Goal: Find specific page/section

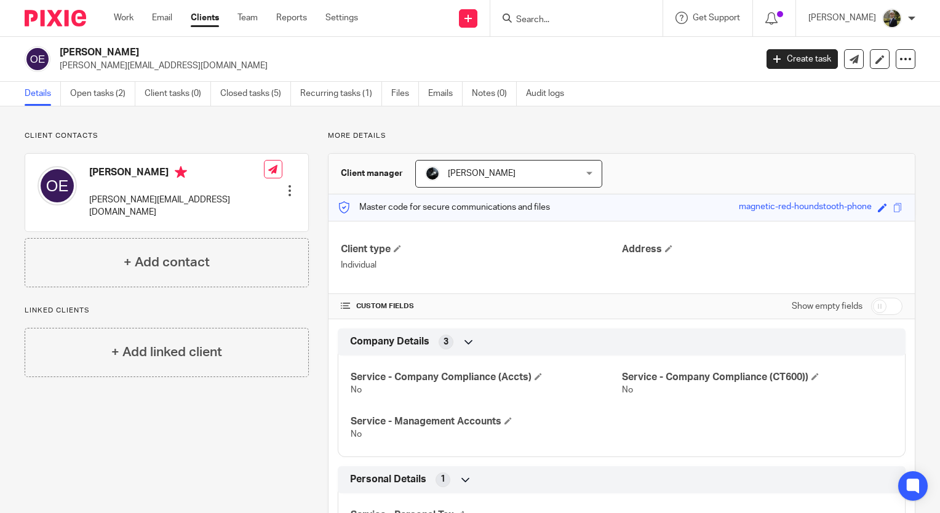
click at [571, 25] on form at bounding box center [580, 17] width 131 height 15
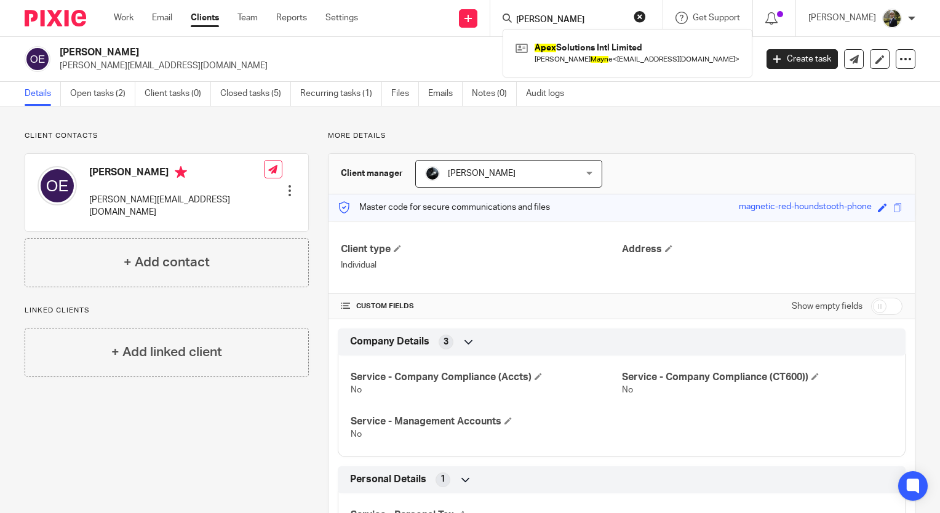
type input "alex mann"
click at [564, 46] on link at bounding box center [627, 53] width 230 height 28
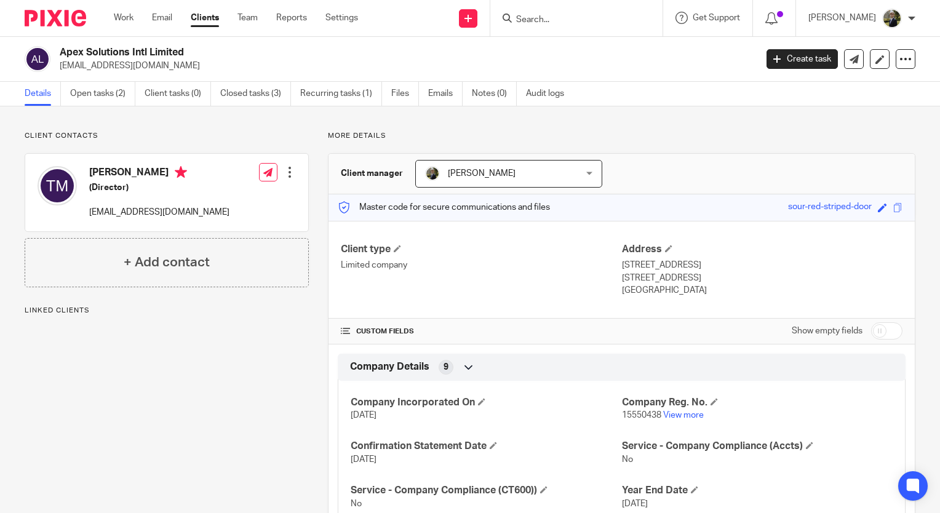
drag, startPoint x: 196, startPoint y: 48, endPoint x: 58, endPoint y: 47, distance: 137.1
click at [58, 47] on div "Apex Solutions Intl Limited [EMAIL_ADDRESS][DOMAIN_NAME]" at bounding box center [386, 59] width 723 height 26
copy h2 "Apex Solutions Intl Limited"
click at [558, 22] on input "Search" at bounding box center [570, 20] width 111 height 11
paste input "alexmann_75@hotmail.co.u"
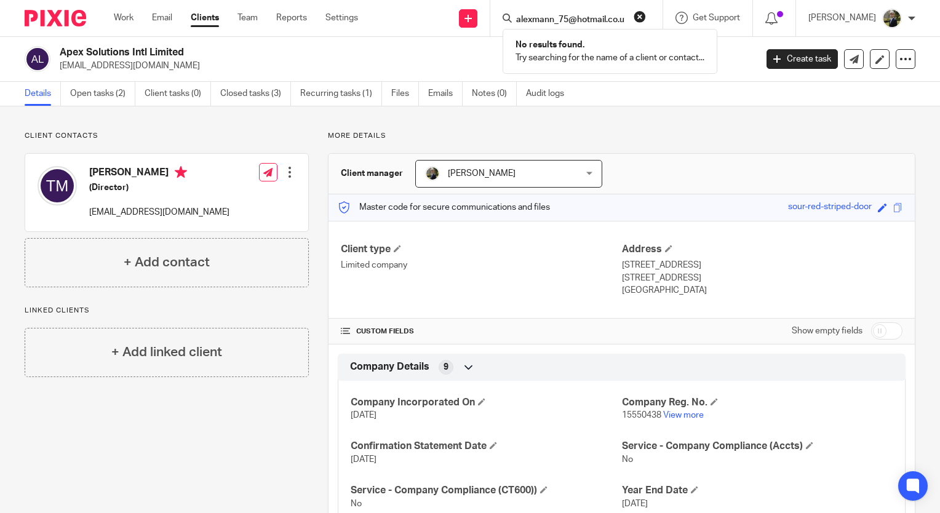
type input "alexmann_75@hotmail.co.u"
